Goal: Task Accomplishment & Management: Manage account settings

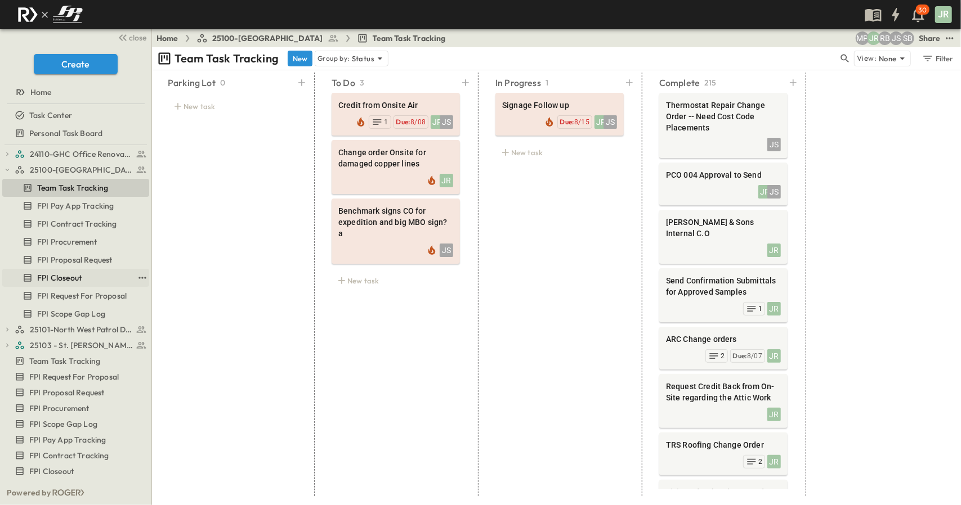
click at [88, 281] on div "FPI Closeout" at bounding box center [78, 277] width 111 height 11
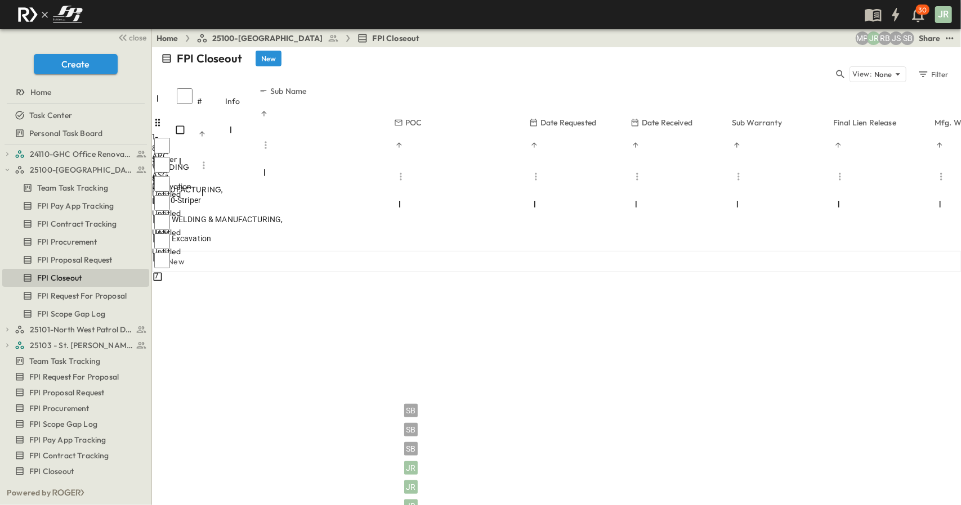
click at [274, 252] on div at bounding box center [219, 252] width 131 height 0
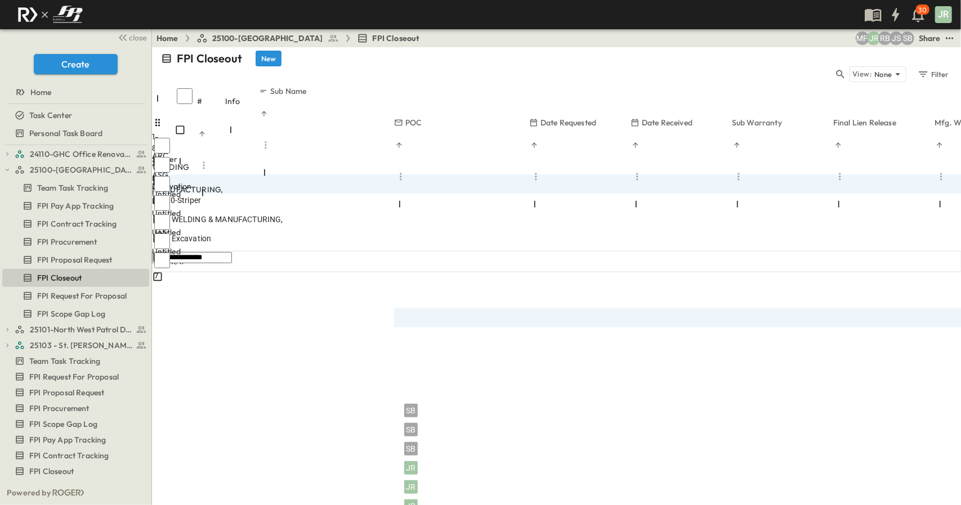
type input "**********"
click at [495, 270] on div at bounding box center [444, 271] width 101 height 2
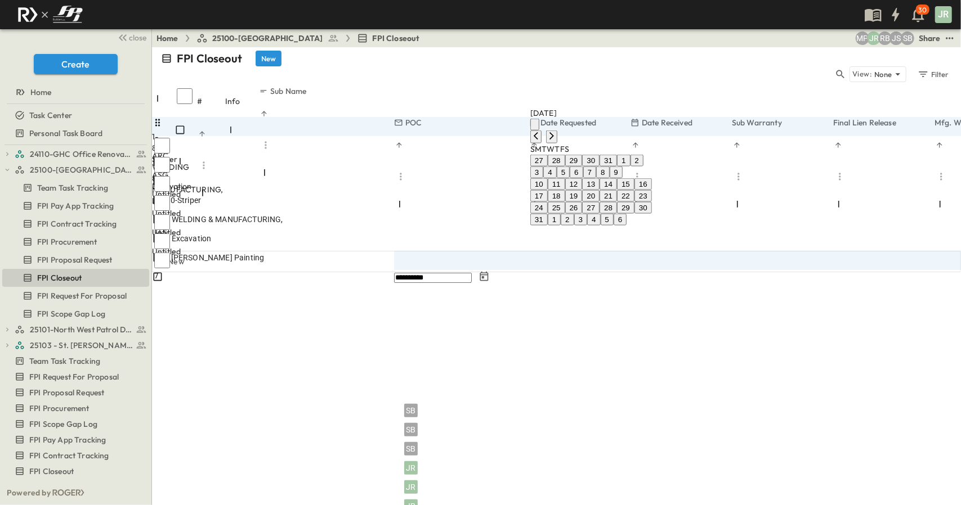
type input "**********"
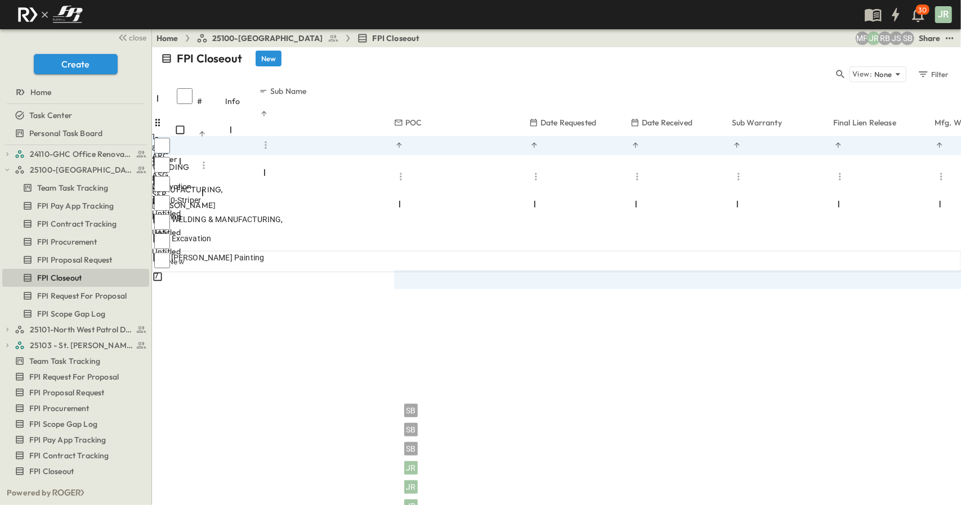
click at [495, 270] on div at bounding box center [444, 271] width 101 height 2
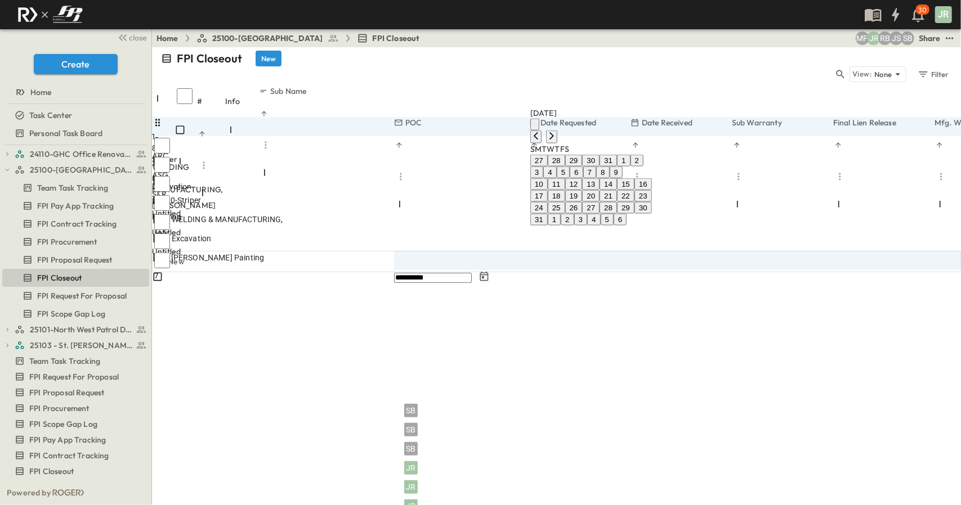
type input "**********"
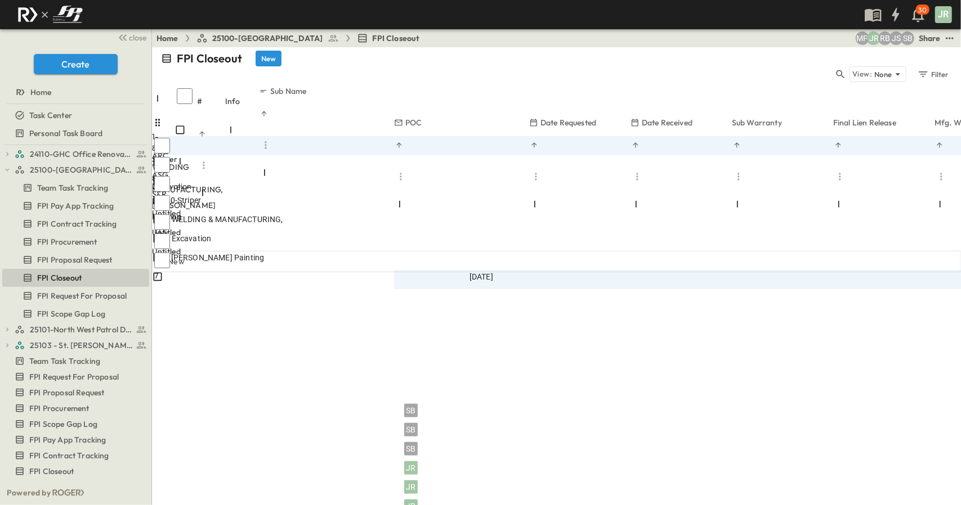
click at [495, 270] on div "[DATE]" at bounding box center [444, 277] width 101 height 14
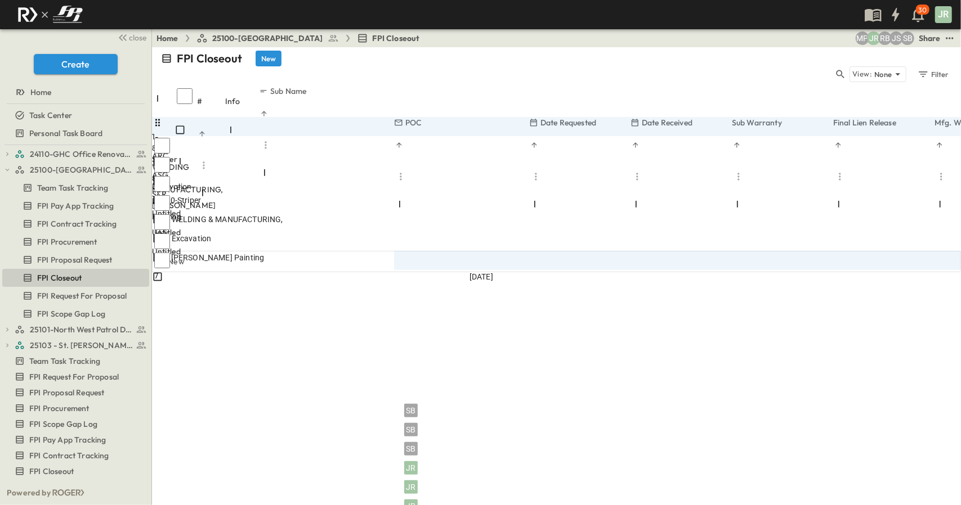
drag, startPoint x: 589, startPoint y: 120, endPoint x: 587, endPoint y: 216, distance: 96.3
click at [587, 251] on div "[DATE] SB SB [PERSON_NAME]" at bounding box center [954, 318] width 1120 height 134
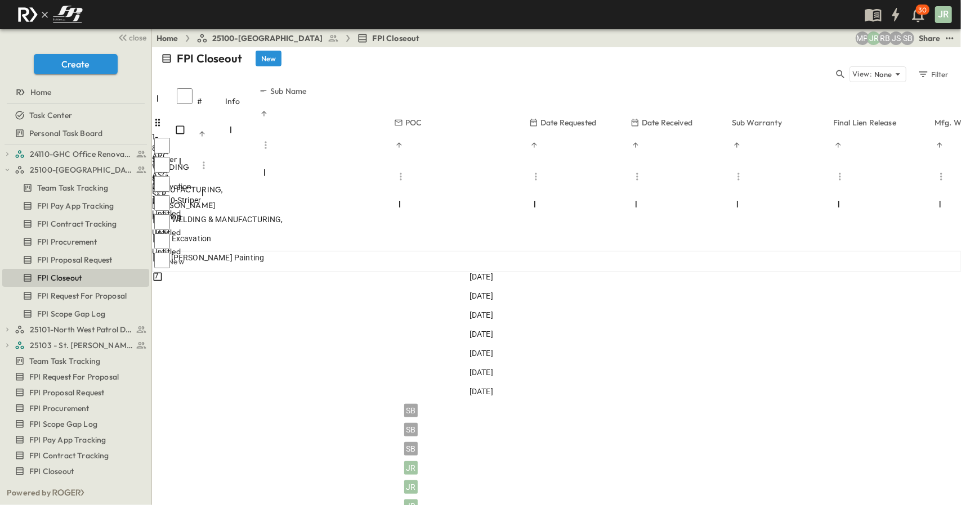
click at [690, 280] on div "FPI Closeout New View: None Filter # Info Sub Name POC Date Requested Date Rece…" at bounding box center [556, 276] width 809 height 458
click at [495, 366] on div at bounding box center [444, 367] width 101 height 2
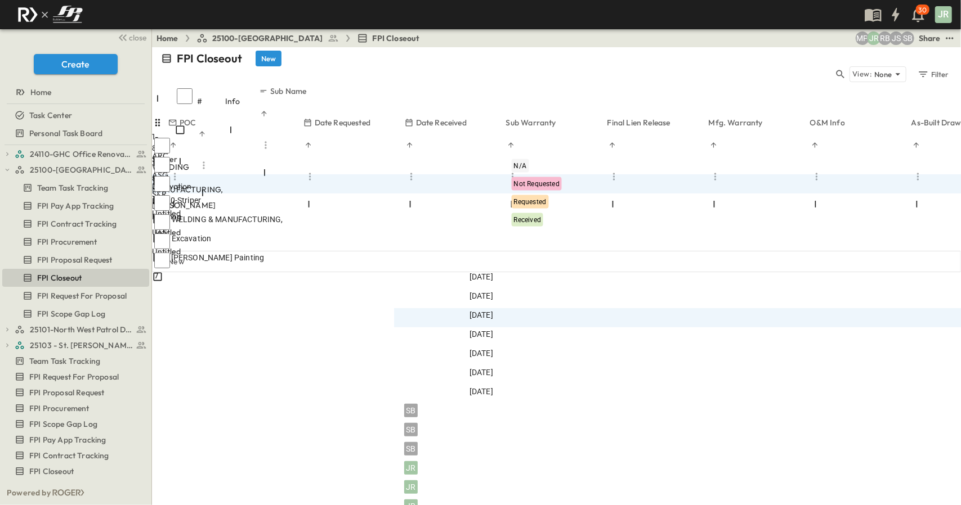
click at [560, 155] on div "N/A Not Requested Requested Received" at bounding box center [561, 193] width 108 height 77
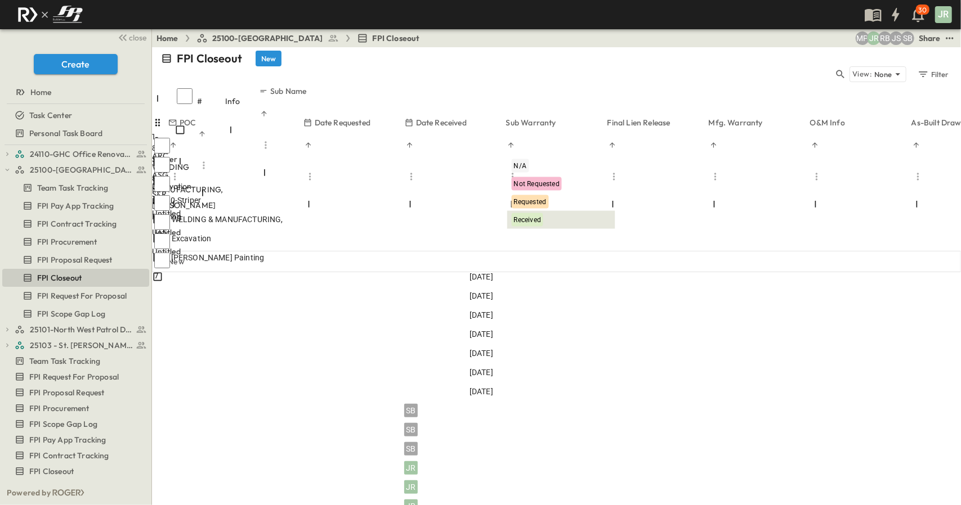
click at [532, 220] on span "Received" at bounding box center [527, 220] width 27 height 8
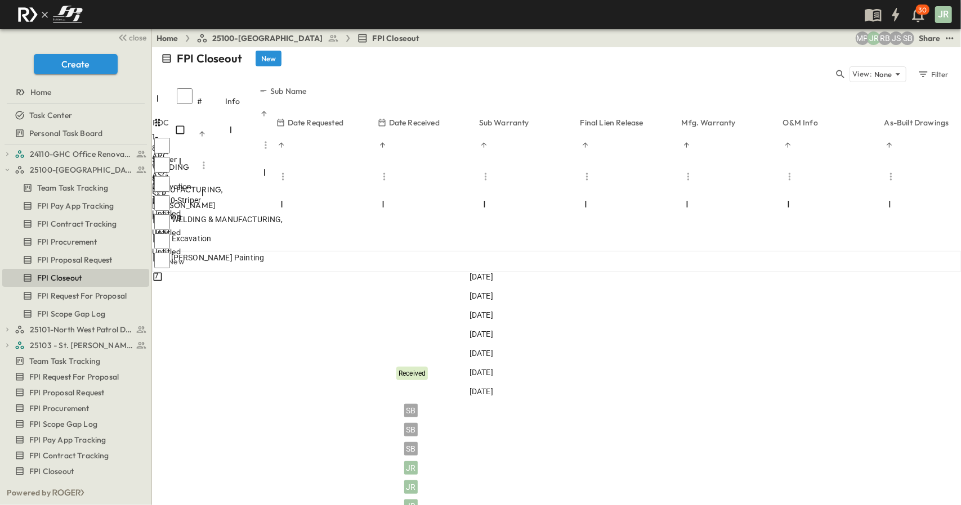
scroll to position [0, 320]
click at [495, 423] on div at bounding box center [444, 424] width 101 height 2
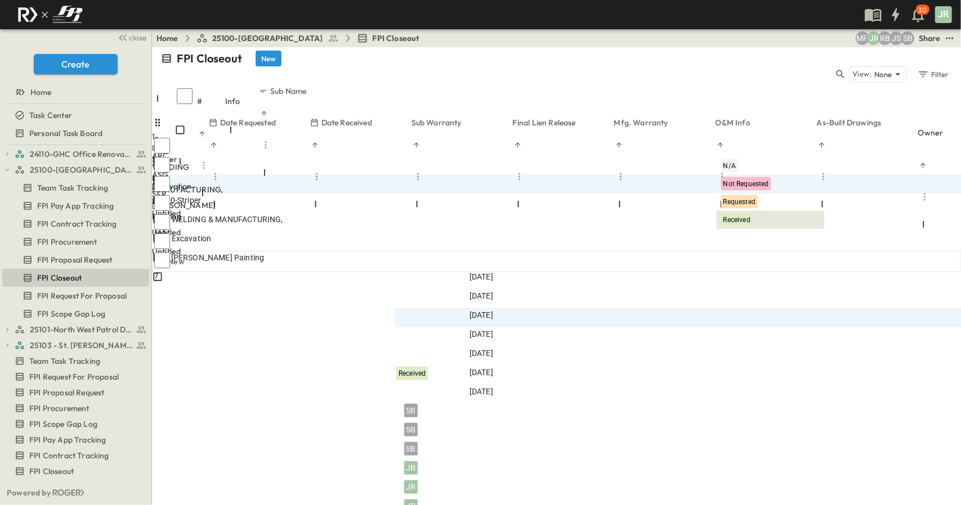
click at [736, 217] on span "Received" at bounding box center [736, 220] width 27 height 8
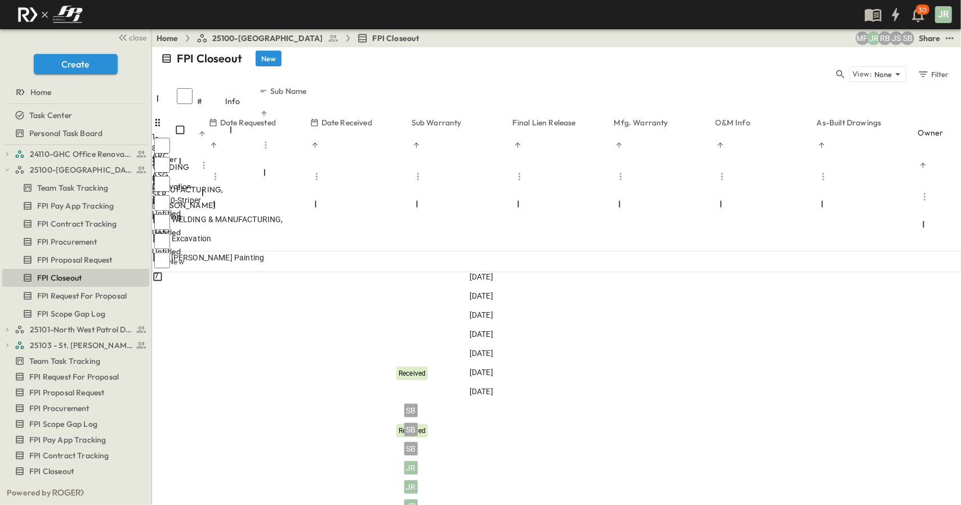
click at [733, 298] on div "FPI Closeout New View: None Filter # Info Sub Name POC Date Requested Date Rece…" at bounding box center [556, 276] width 809 height 458
drag, startPoint x: 481, startPoint y: 238, endPoint x: 387, endPoint y: 241, distance: 93.5
click at [387, 251] on div "+ New" at bounding box center [556, 261] width 809 height 21
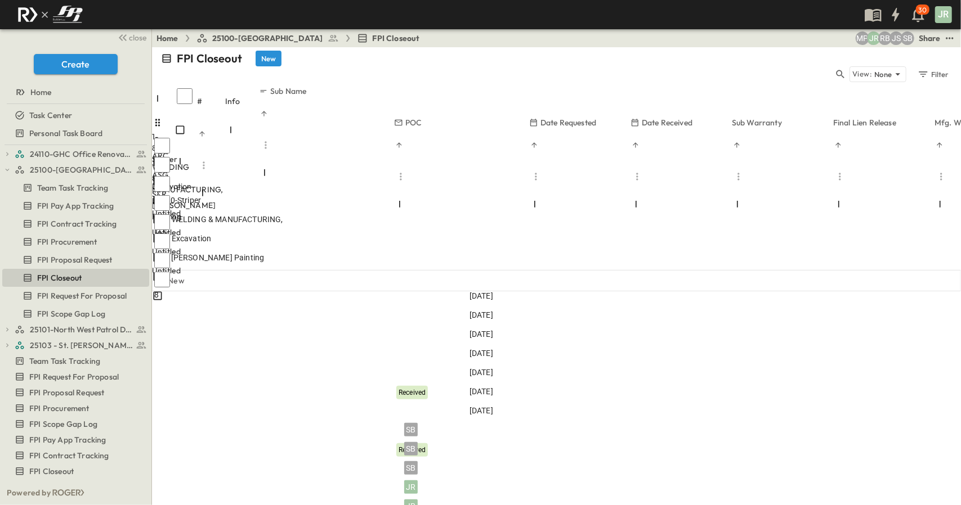
scroll to position [0, 0]
click at [349, 298] on div "FPI Closeout New View: None Filter # Info Sub Name POC Date Requested Date Rece…" at bounding box center [556, 276] width 809 height 458
click at [558, 391] on div "FPI Closeout New View: None Filter # Info Sub Name POC Date Requested Date Rece…" at bounding box center [556, 276] width 809 height 458
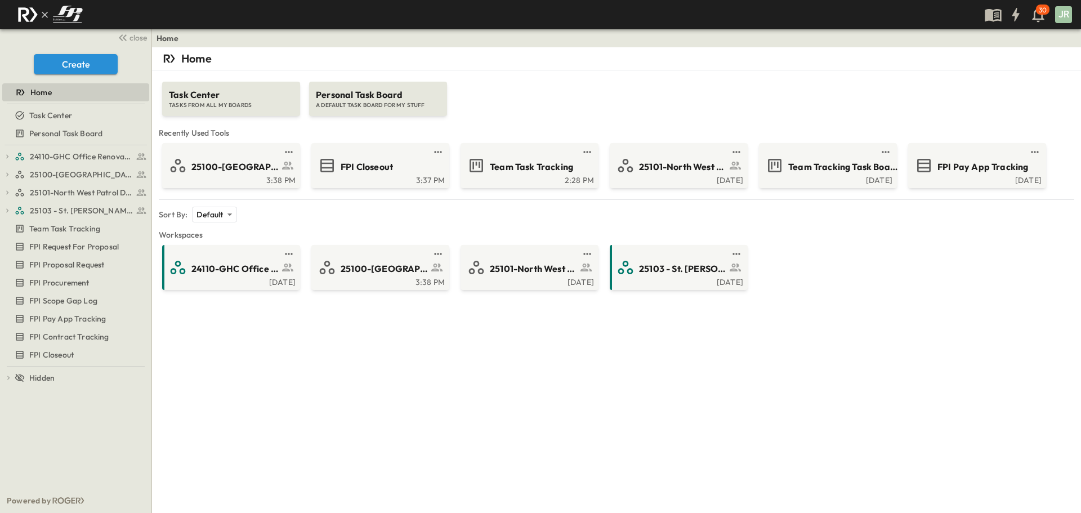
click at [611, 407] on div "Home Task Center TASKS FROM ALL MY BOARDS Personal Task Board A DEFAULT TASK BO…" at bounding box center [616, 303] width 929 height 513
